Goal: Task Accomplishment & Management: Complete application form

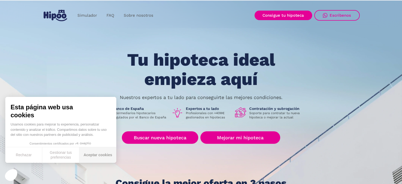
click at [84, 156] on button "Aceptar cookies" at bounding box center [97, 155] width 37 height 16
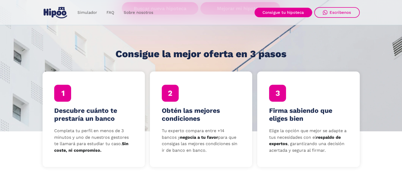
scroll to position [132, 0]
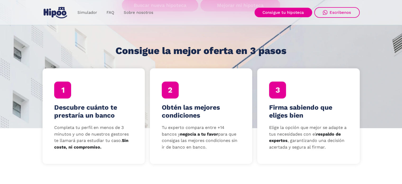
click at [76, 129] on p "Completa tu perfil en menos de 3 minutos y uno de nuestros gestores te llamará …" at bounding box center [93, 137] width 79 height 26
click at [67, 96] on div at bounding box center [62, 89] width 17 height 17
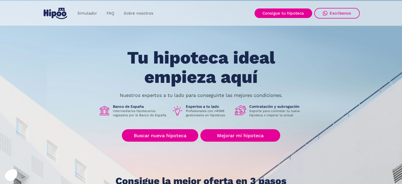
scroll to position [0, 0]
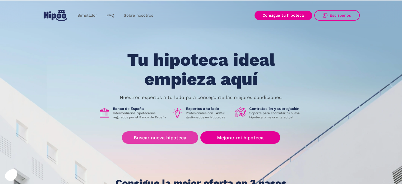
click at [187, 132] on link "Buscar nueva hipoteca" at bounding box center [160, 137] width 76 height 12
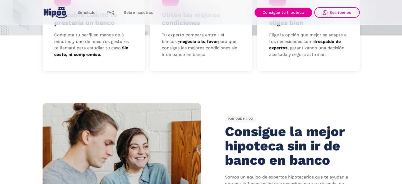
scroll to position [159, 0]
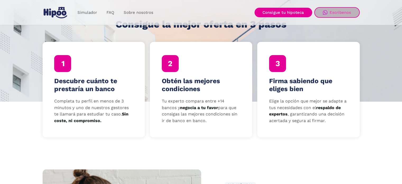
click at [327, 13] on img at bounding box center [325, 12] width 5 height 5
